Goal: Register for event/course

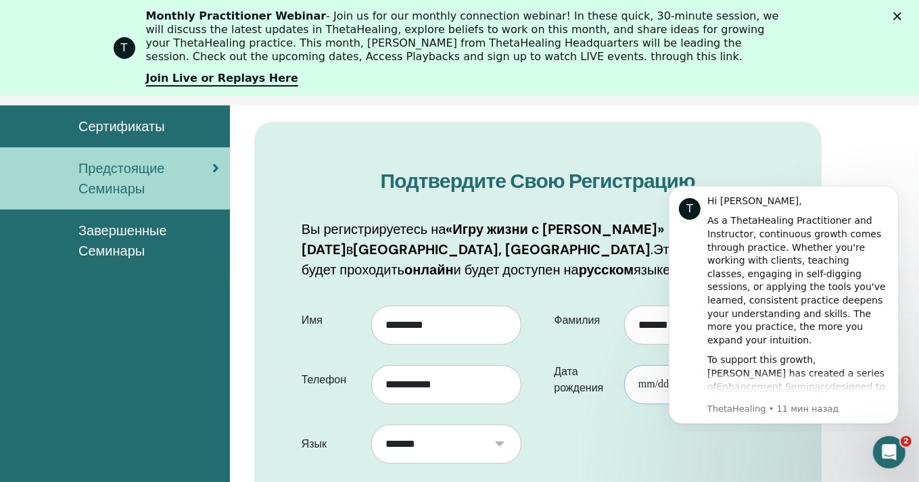
click at [644, 382] on input "Дата рождения" at bounding box center [699, 384] width 150 height 39
type input "**********"
click at [898, 187] on icon "Dismiss notification" at bounding box center [894, 188] width 7 height 7
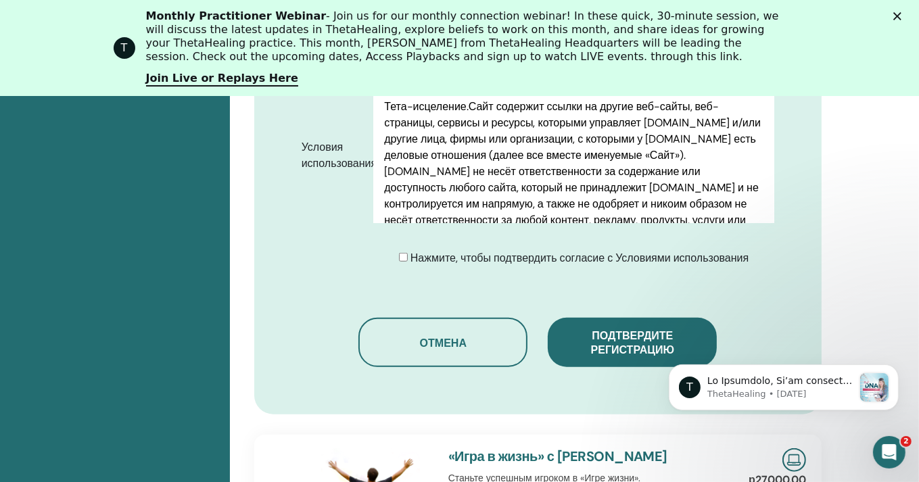
scroll to position [912, 0]
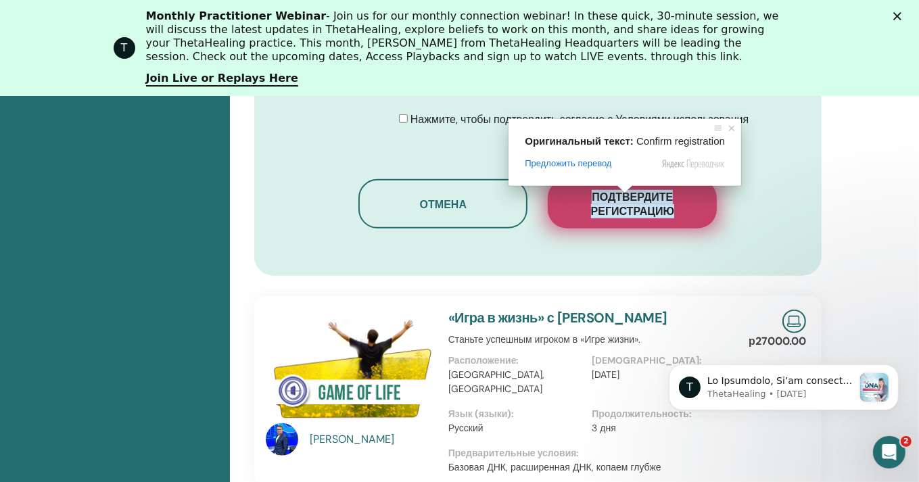
click at [618, 193] on span at bounding box center [625, 189] width 18 height 8
click at [665, 202] on ya-tr-span "Подтвердите регистрацию" at bounding box center [632, 204] width 83 height 28
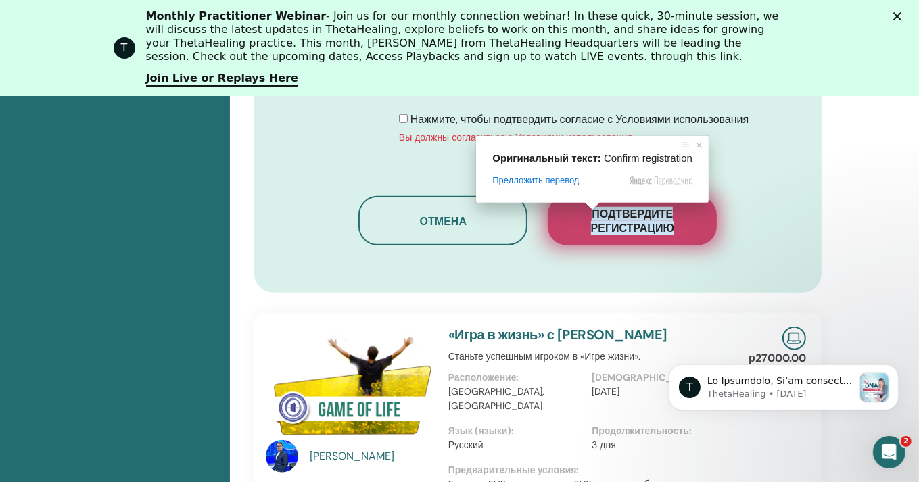
click at [621, 221] on ya-tr-span "Подтвердите регистрацию" at bounding box center [632, 221] width 83 height 28
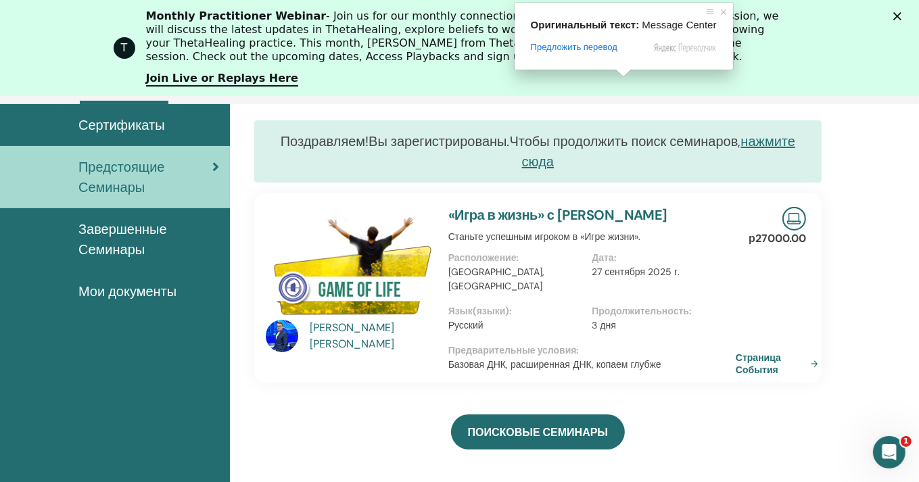
scroll to position [170, 0]
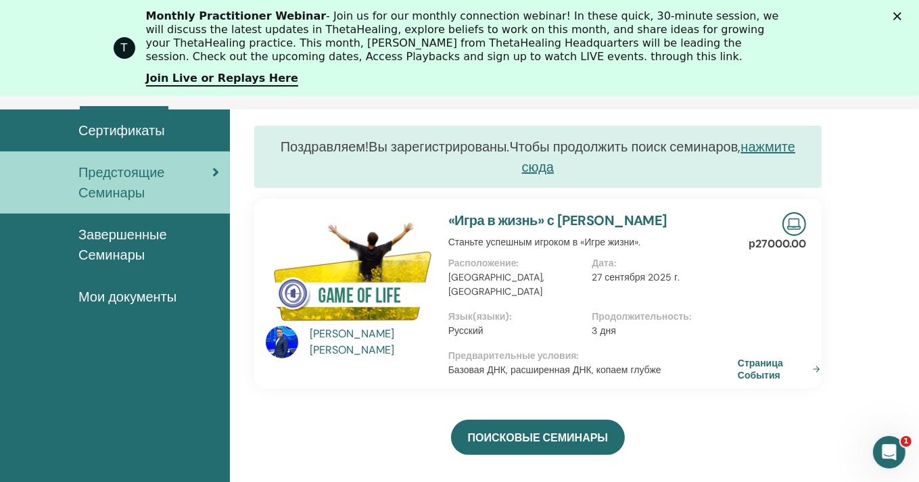
click at [816, 357] on link "Страница События" at bounding box center [782, 369] width 88 height 24
